Goal: Information Seeking & Learning: Check status

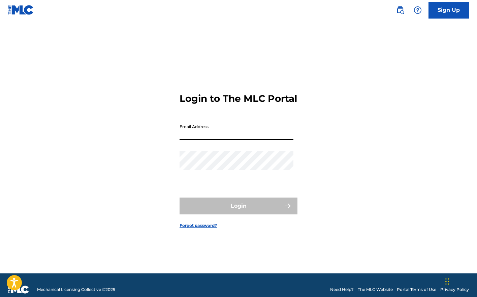
click at [216, 138] on input "Email Address" at bounding box center [237, 130] width 114 height 19
type input "[PERSON_NAME][EMAIL_ADDRESS][DOMAIN_NAME]"
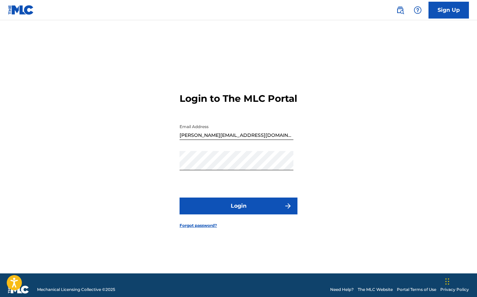
click at [233, 214] on button "Login" at bounding box center [239, 205] width 118 height 17
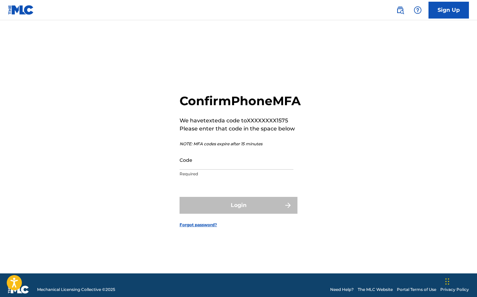
drag, startPoint x: 221, startPoint y: 169, endPoint x: 228, endPoint y: 169, distance: 7.4
click at [228, 169] on input "Code" at bounding box center [237, 159] width 114 height 19
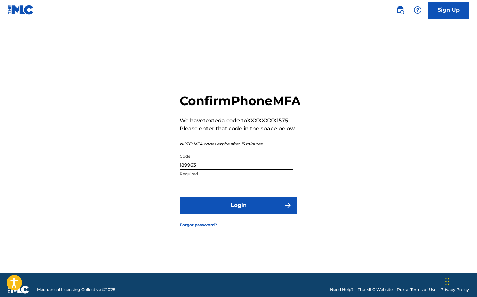
type input "189963"
click at [254, 207] on button "Login" at bounding box center [239, 205] width 118 height 17
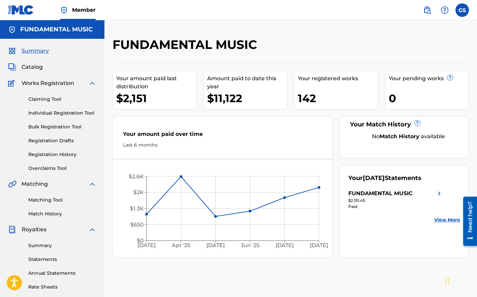
click at [49, 257] on link "Statements" at bounding box center [62, 259] width 68 height 7
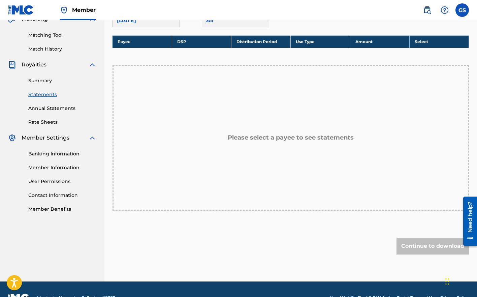
scroll to position [82, 0]
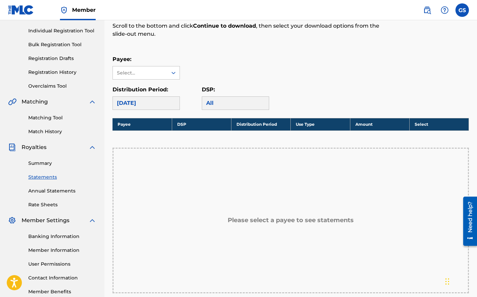
click at [152, 104] on div "[DATE]" at bounding box center [146, 102] width 67 height 13
click at [130, 73] on div "Select..." at bounding box center [140, 72] width 46 height 7
click at [128, 91] on div "FUNDAMENTAL MUSIC" at bounding box center [146, 92] width 67 height 25
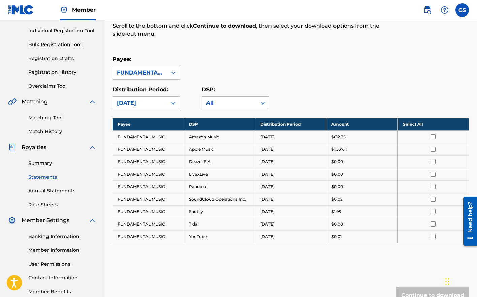
click at [431, 135] on input "checkbox" at bounding box center [433, 136] width 5 height 5
click at [417, 127] on th "Deselect All" at bounding box center [433, 124] width 71 height 12
click at [417, 127] on th "Select All" at bounding box center [433, 124] width 71 height 12
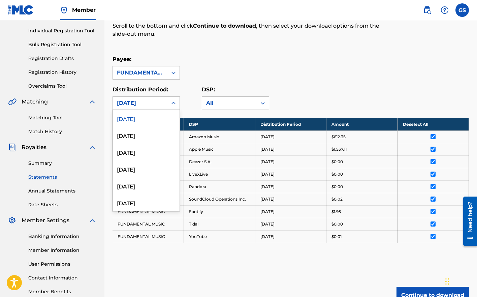
click at [131, 98] on div "[DATE]" at bounding box center [140, 103] width 55 height 13
click at [129, 187] on div "[DATE]" at bounding box center [146, 185] width 67 height 17
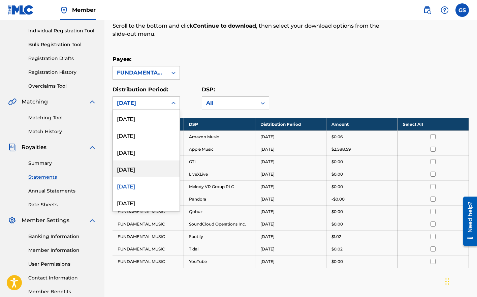
drag, startPoint x: 160, startPoint y: 104, endPoint x: 143, endPoint y: 166, distance: 64.0
click at [143, 110] on div "option [DATE], selected. [DATE], 4 of 53. 53 results available. Use Up and Down…" at bounding box center [146, 102] width 67 height 13
click at [143, 172] on div "[DATE]" at bounding box center [146, 168] width 67 height 17
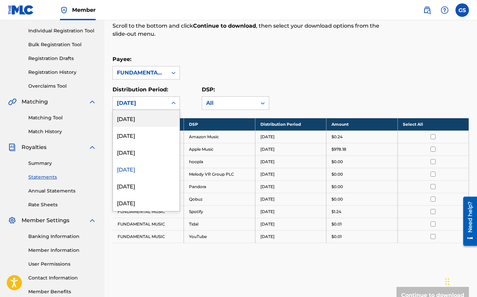
click at [160, 104] on div "[DATE]" at bounding box center [140, 103] width 46 height 8
click at [150, 137] on div "[DATE]" at bounding box center [146, 135] width 67 height 17
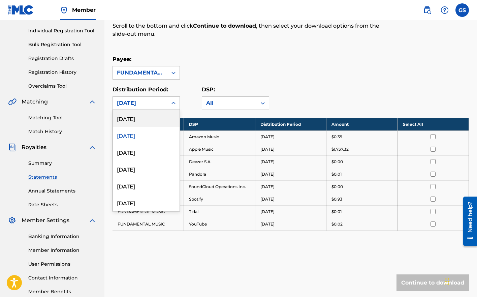
click at [145, 99] on div "[DATE]" at bounding box center [140, 103] width 46 height 8
click at [145, 185] on div "[DATE]" at bounding box center [146, 185] width 67 height 17
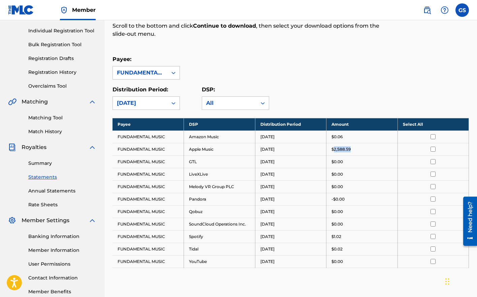
drag, startPoint x: 355, startPoint y: 149, endPoint x: 334, endPoint y: 147, distance: 21.7
click at [334, 147] on div "$2,588.59" at bounding box center [362, 149] width 61 height 6
copy p "2,588.59"
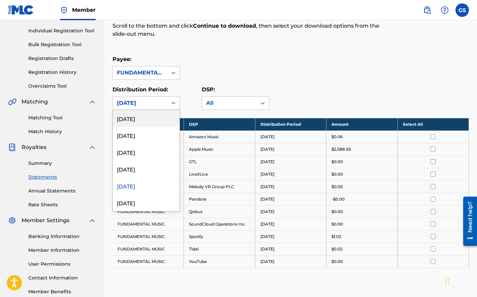
click at [127, 102] on div "[DATE]" at bounding box center [140, 103] width 46 height 8
click at [142, 170] on div "[DATE]" at bounding box center [146, 168] width 67 height 17
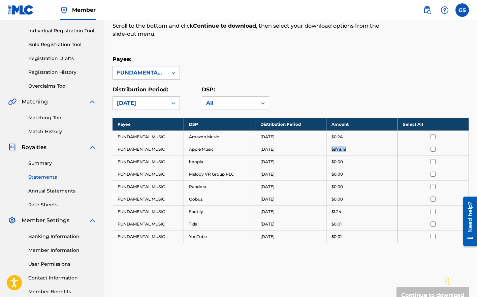
drag, startPoint x: 352, startPoint y: 149, endPoint x: 328, endPoint y: 150, distance: 24.3
click at [328, 150] on td "$978.18" at bounding box center [362, 149] width 71 height 12
copy p "$978.18"
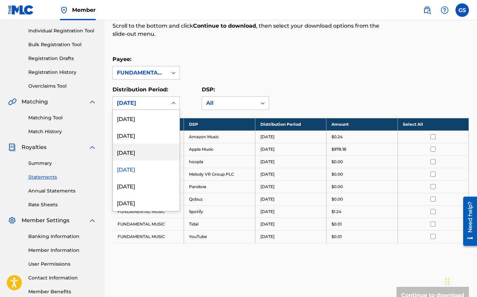
drag, startPoint x: 153, startPoint y: 106, endPoint x: 156, endPoint y: 150, distance: 44.6
click at [156, 110] on div "[DATE], 3 of 53. 53 results available. Use Up and Down to choose options, press…" at bounding box center [146, 102] width 67 height 13
click at [155, 152] on div "[DATE]" at bounding box center [146, 152] width 67 height 17
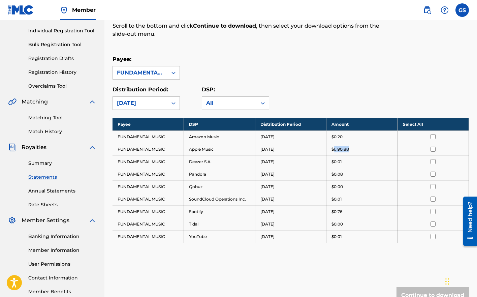
drag, startPoint x: 359, startPoint y: 148, endPoint x: 334, endPoint y: 151, distance: 25.0
click at [334, 151] on div "$1,190.88" at bounding box center [362, 149] width 61 height 6
copy p "1,190.88"
